Goal: Find specific page/section: Find specific page/section

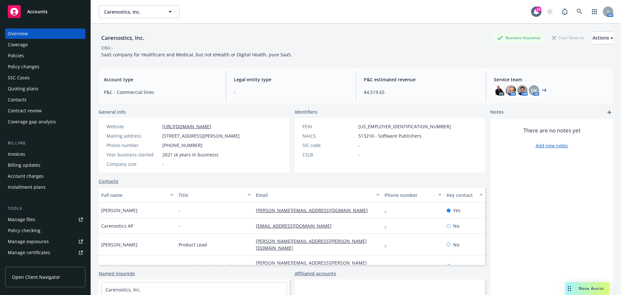
click at [44, 43] on div "Coverage" at bounding box center [45, 44] width 75 height 10
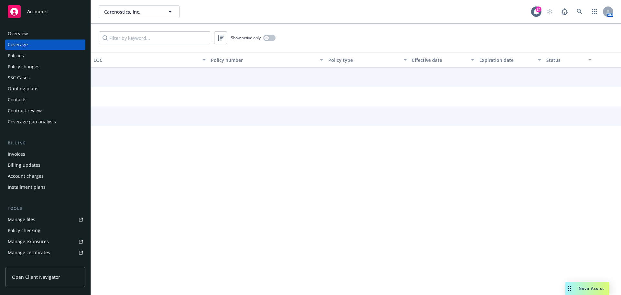
click at [43, 53] on div "Policies" at bounding box center [45, 55] width 75 height 10
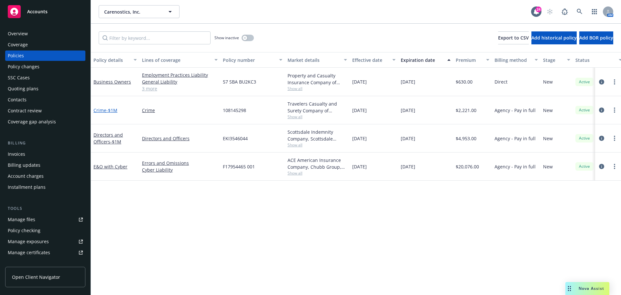
click at [117, 111] on span "- $1M" at bounding box center [111, 110] width 11 height 6
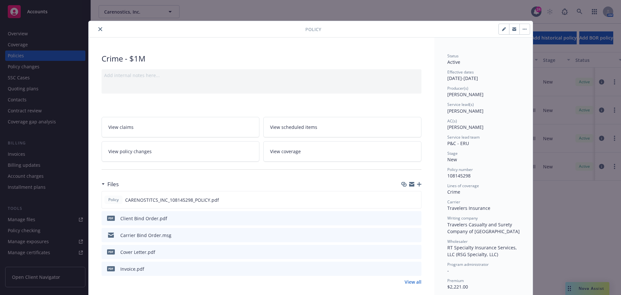
click at [96, 28] on button "close" at bounding box center [100, 29] width 8 height 8
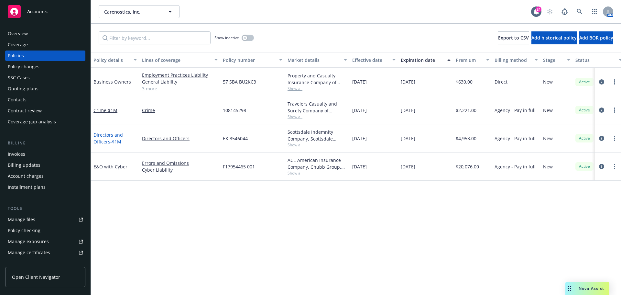
click at [106, 139] on link "Directors and Officers - $1M" at bounding box center [107, 138] width 29 height 13
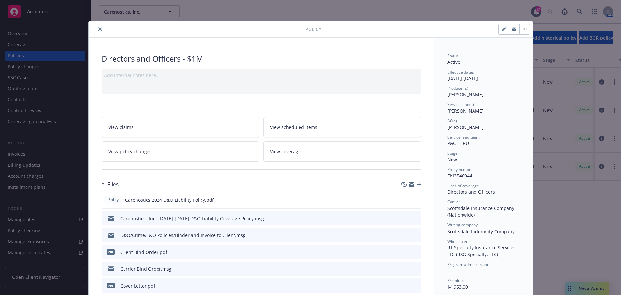
drag, startPoint x: 99, startPoint y: 28, endPoint x: 179, endPoint y: 142, distance: 138.9
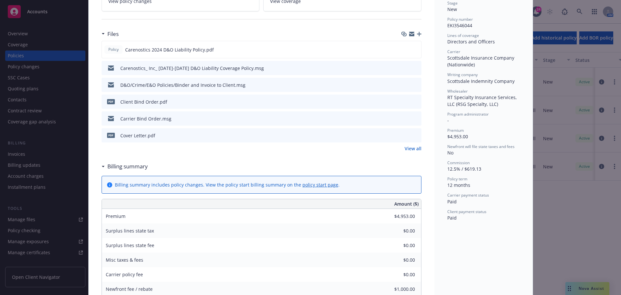
scroll to position [162, 0]
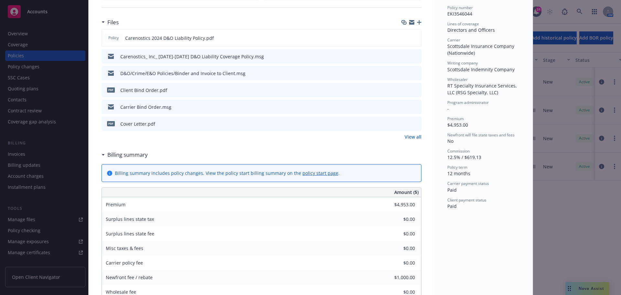
click at [412, 137] on link "View all" at bounding box center [413, 136] width 17 height 7
